Goal: Transaction & Acquisition: Purchase product/service

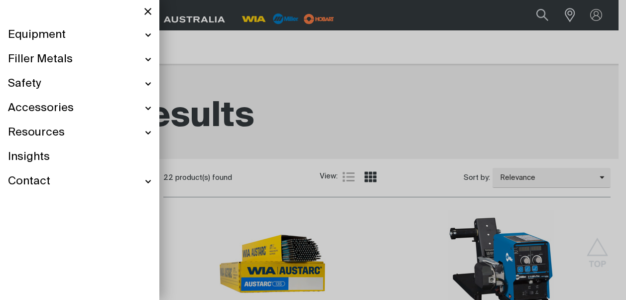
click at [22, 16] on div at bounding box center [79, 11] width 159 height 23
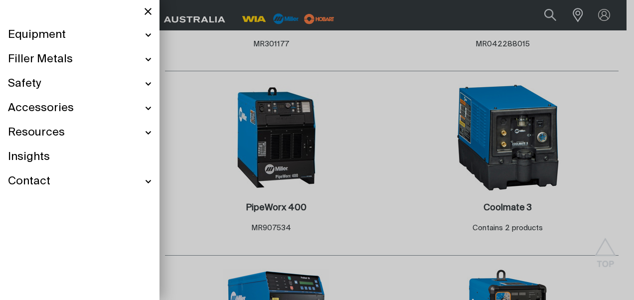
click at [87, 37] on div "Equipment" at bounding box center [79, 35] width 143 height 24
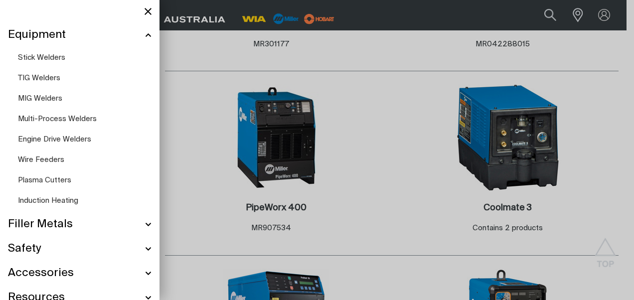
scroll to position [1012, 0]
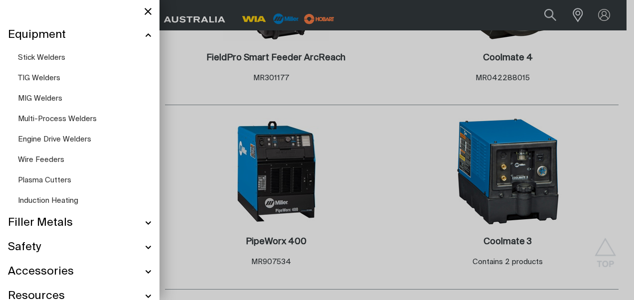
click at [52, 100] on span "MIG Welders" at bounding box center [40, 98] width 44 height 7
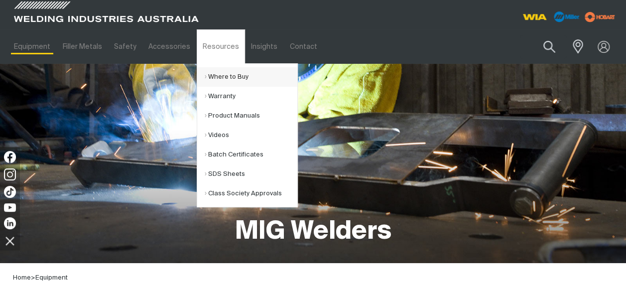
click at [205, 73] on link "Where to Buy" at bounding box center [251, 76] width 93 height 19
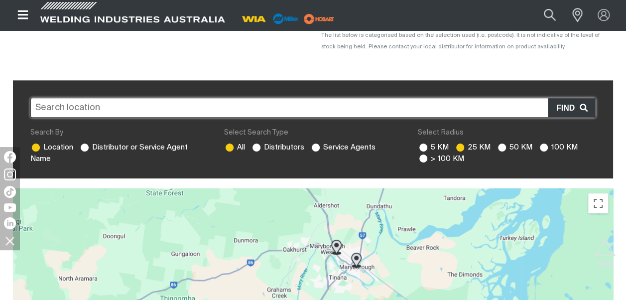
scroll to position [182, 0]
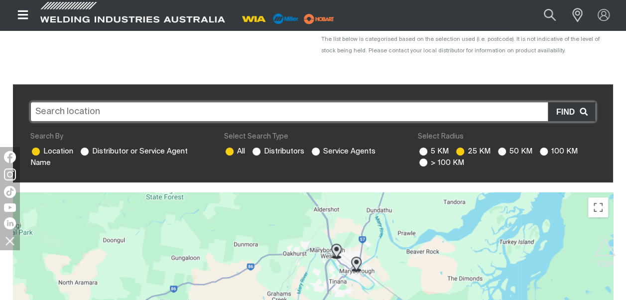
click at [63, 114] on input "text" at bounding box center [312, 112] width 565 height 20
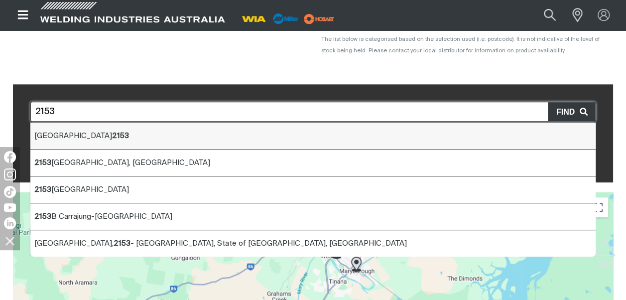
click at [96, 130] on li "[GEOGRAPHIC_DATA] 2153" at bounding box center [312, 136] width 565 height 27
type input "[GEOGRAPHIC_DATA] 2153"
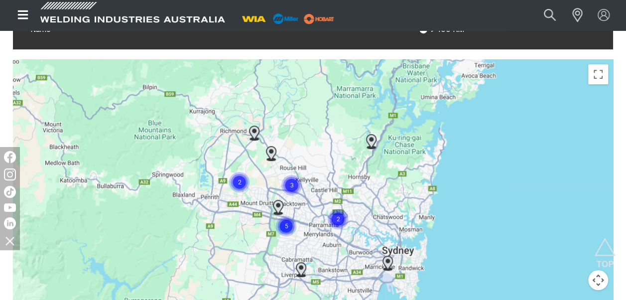
scroll to position [322, 0]
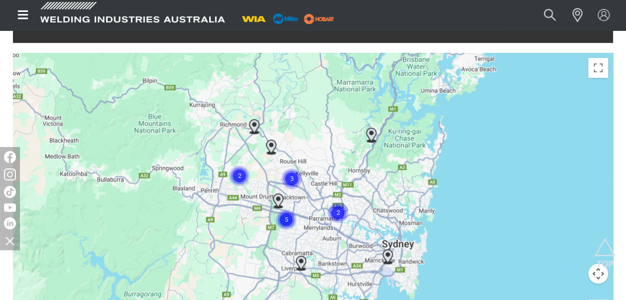
click at [301, 265] on img at bounding box center [301, 263] width 10 height 15
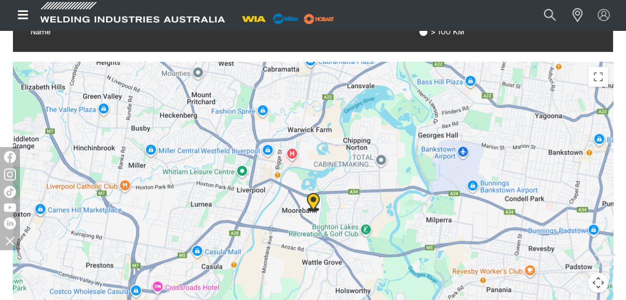
scroll to position [51, 0]
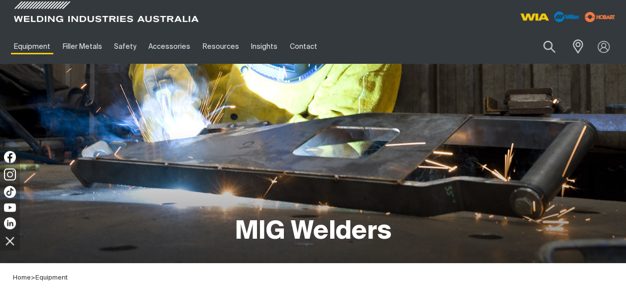
click at [532, 17] on img at bounding box center [535, 17] width 37 height 18
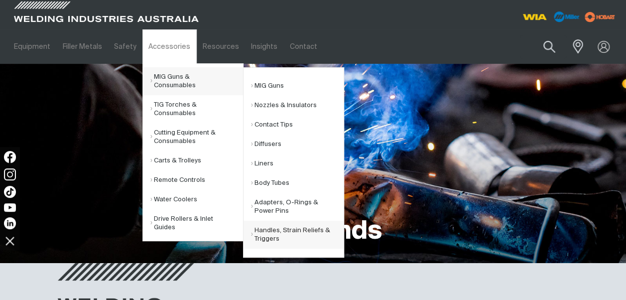
click at [266, 232] on link "Handles, Strain Reliefs & Triggers" at bounding box center [297, 235] width 93 height 28
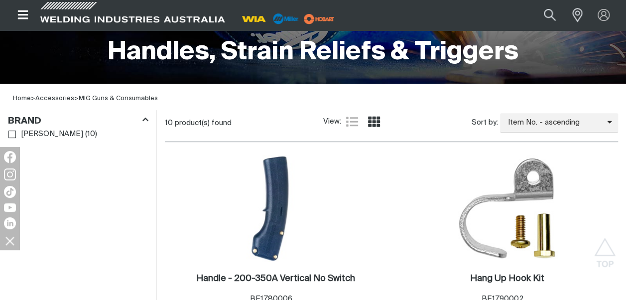
scroll to position [441, 0]
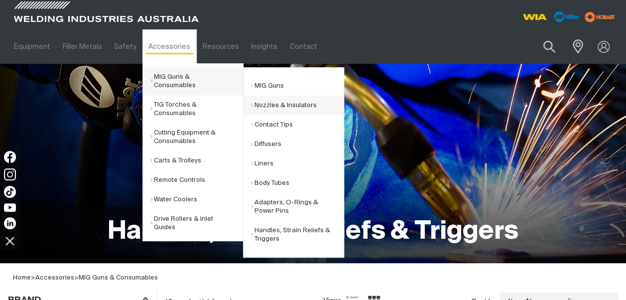
click at [295, 107] on link "Nozzles & Insulators" at bounding box center [297, 105] width 93 height 19
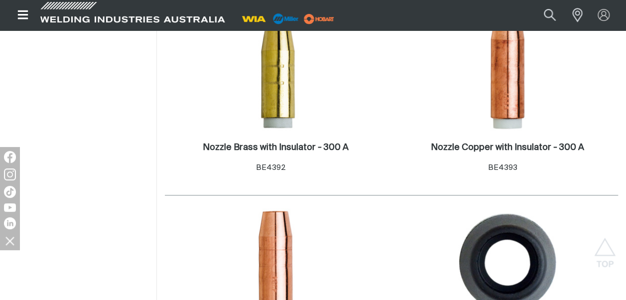
scroll to position [667, 0]
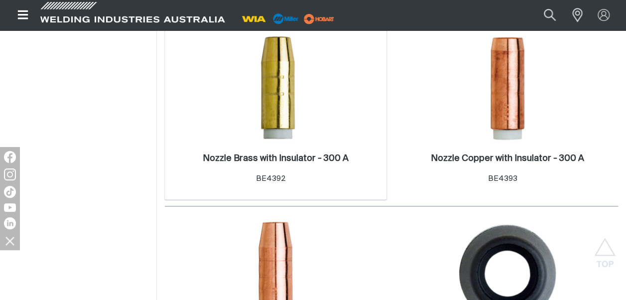
click at [279, 113] on img at bounding box center [276, 88] width 107 height 107
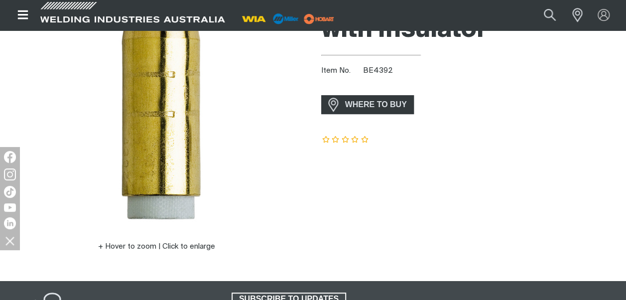
scroll to position [159, 0]
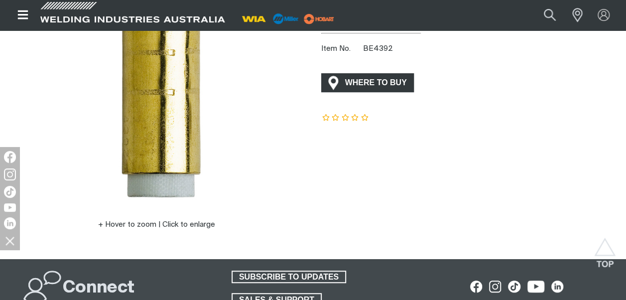
click at [359, 83] on span "WHERE TO BUY" at bounding box center [376, 83] width 75 height 16
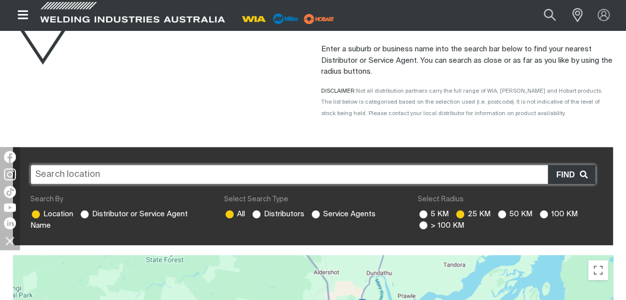
scroll to position [139, 0]
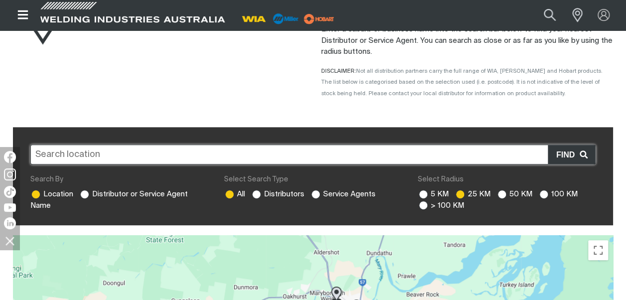
click at [62, 160] on input "text" at bounding box center [312, 154] width 565 height 20
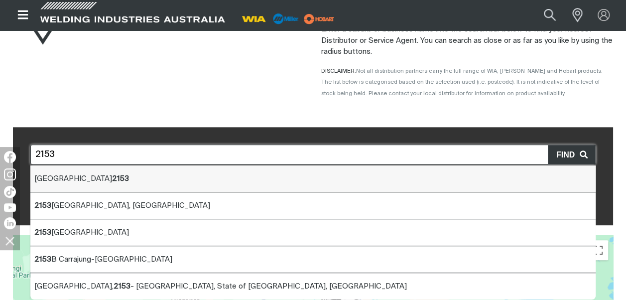
click at [78, 177] on span "[GEOGRAPHIC_DATA] 2153" at bounding box center [81, 178] width 95 height 7
type input "[GEOGRAPHIC_DATA] 2153"
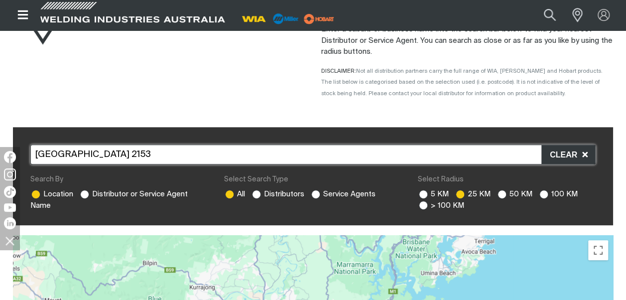
scroll to position [401, 0]
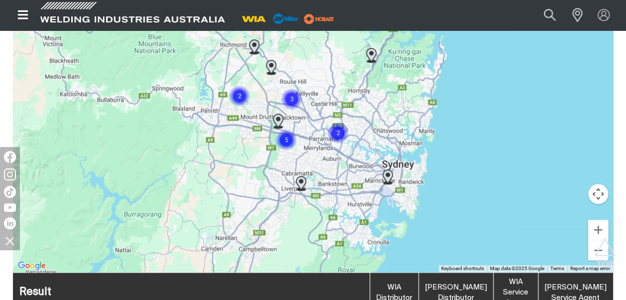
click at [338, 132] on img "Cluster of 2 markers" at bounding box center [338, 133] width 22 height 22
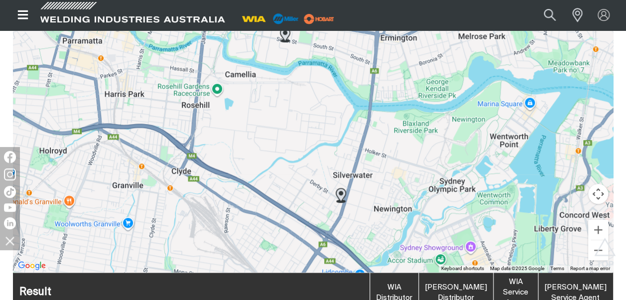
scroll to position [664, 0]
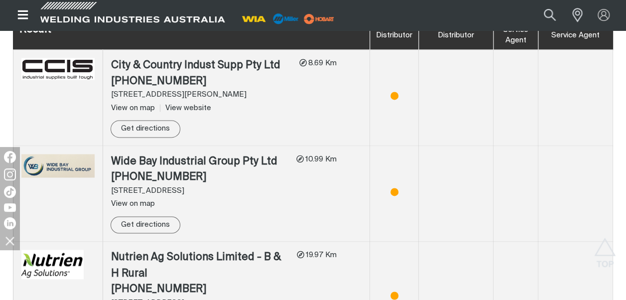
click at [342, 142] on td "City & Country Indust Supp Pty Ltd (07) 4121 0422 574-[STREET_ADDRESS][PERSON_N…" at bounding box center [236, 98] width 267 height 96
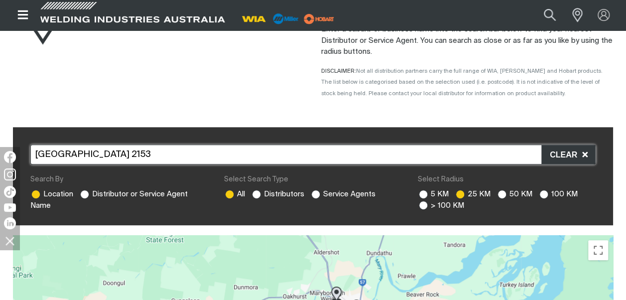
scroll to position [0, 0]
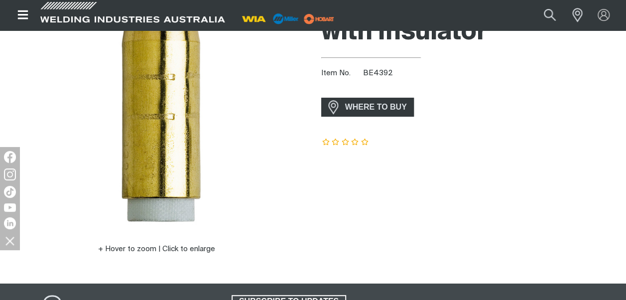
scroll to position [159, 0]
